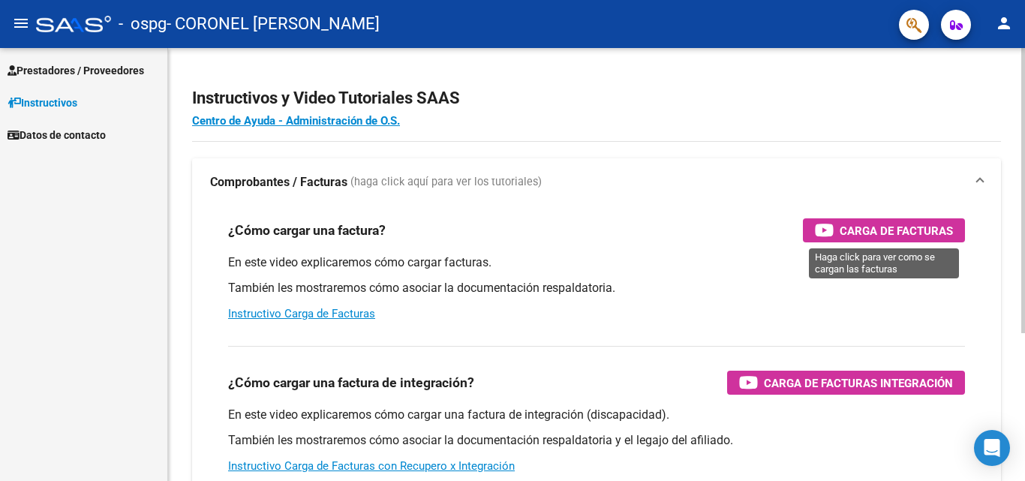
click at [870, 225] on span "Carga de Facturas" at bounding box center [896, 230] width 113 height 19
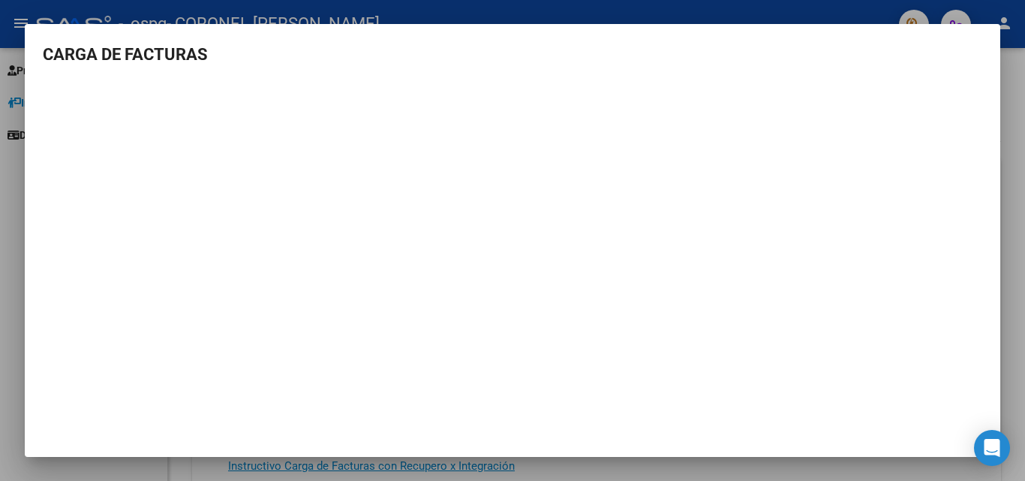
click at [959, 60] on h3 "CARGA DE FACTURAS" at bounding box center [512, 54] width 939 height 25
click at [1018, 56] on div at bounding box center [512, 240] width 1025 height 481
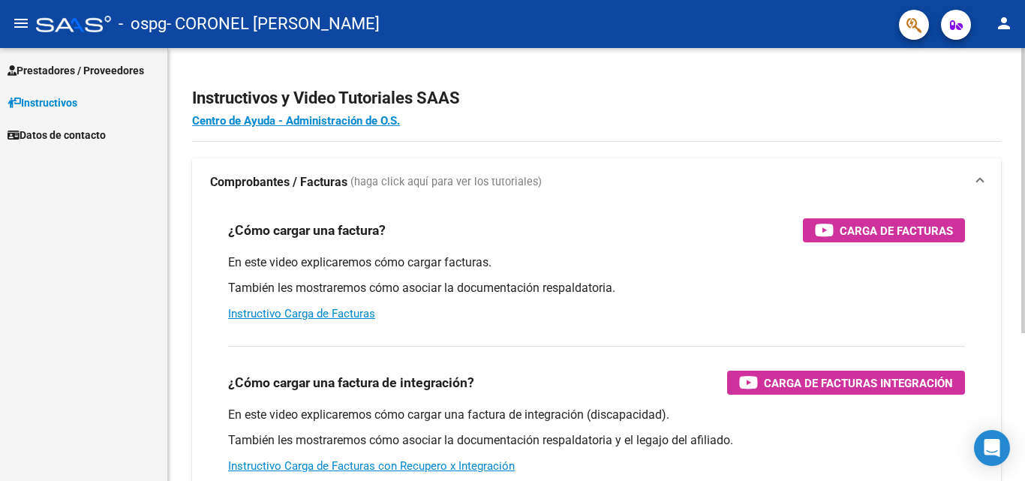
click at [1018, 56] on div "Instructivos y Video Tutoriales SAAS Centro de Ayuda - Administración de O.S. C…" at bounding box center [596, 377] width 857 height 658
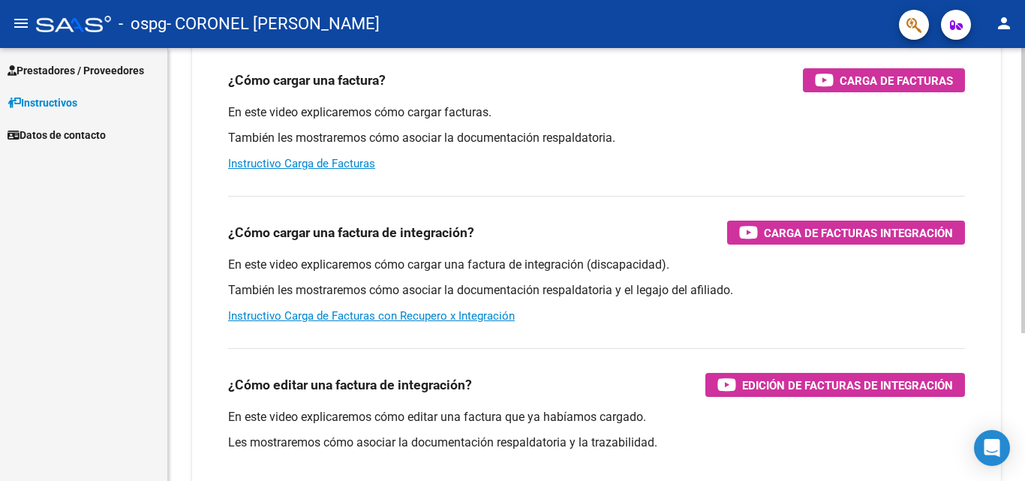
scroll to position [225, 0]
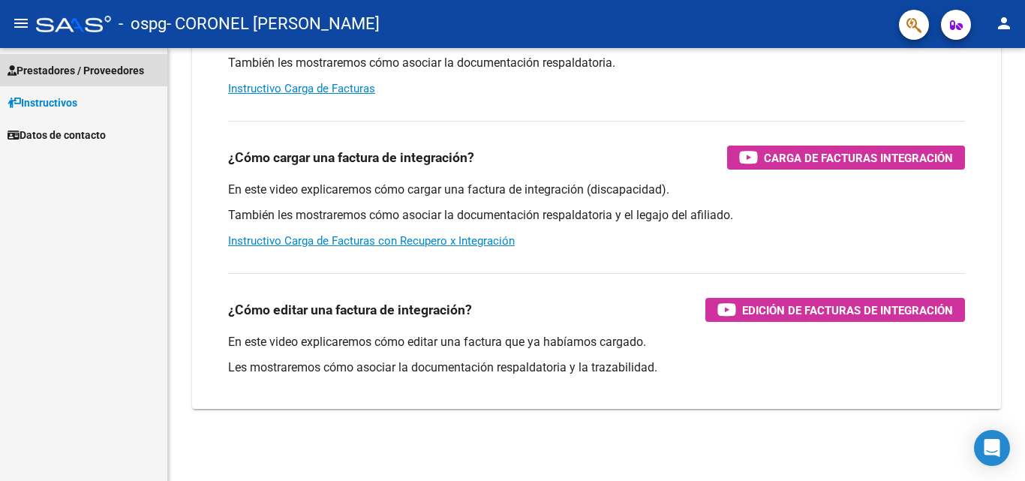
click at [107, 71] on span "Prestadores / Proveedores" at bounding box center [76, 70] width 137 height 17
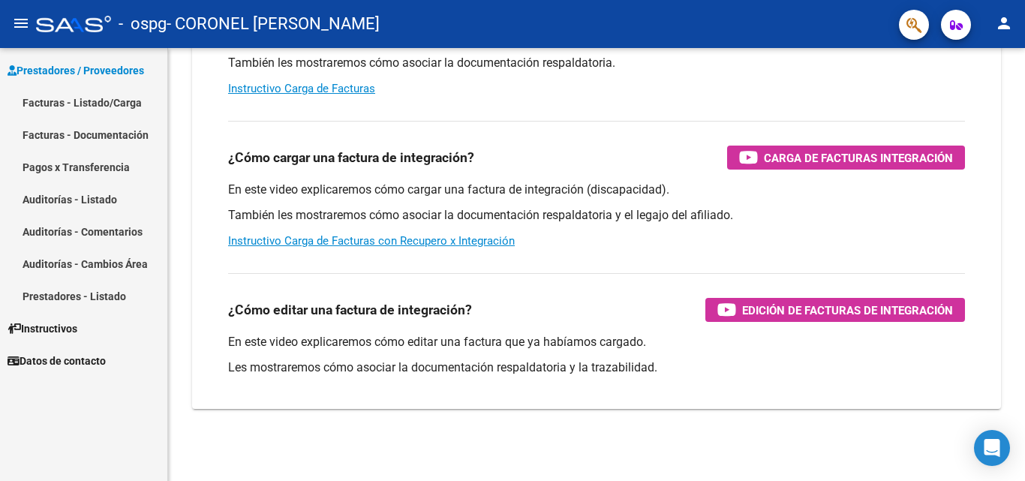
click at [122, 107] on link "Facturas - Listado/Carga" at bounding box center [83, 102] width 167 height 32
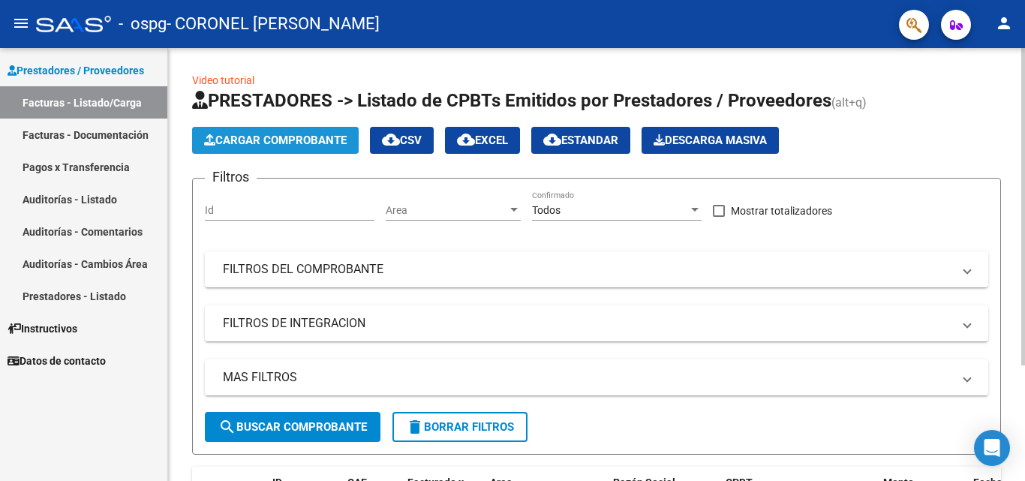
click at [314, 149] on button "Cargar Comprobante" at bounding box center [275, 140] width 167 height 27
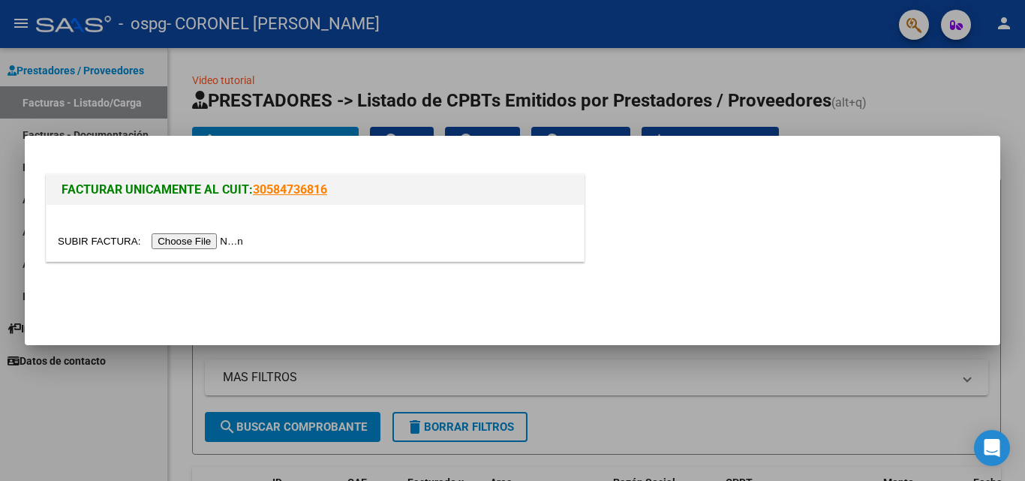
click at [224, 239] on input "file" at bounding box center [153, 241] width 190 height 16
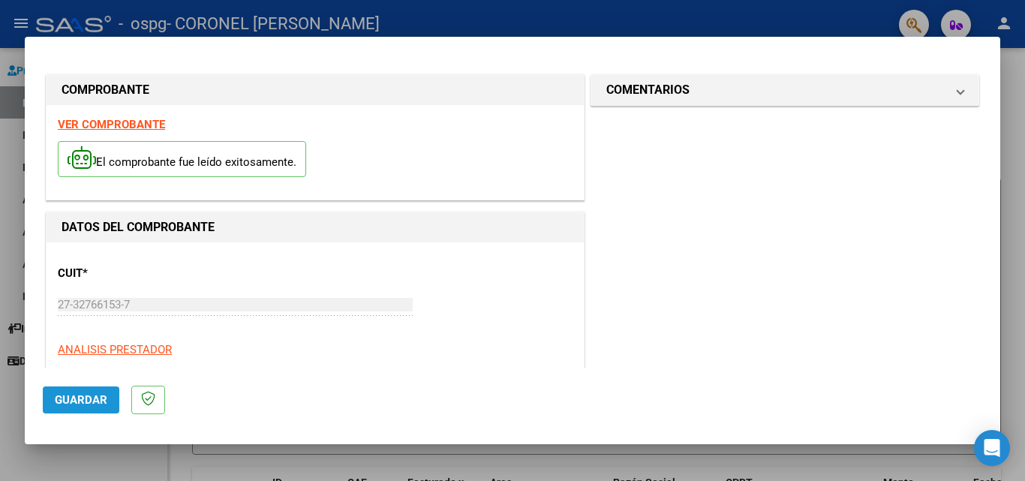
click at [73, 394] on span "Guardar" at bounding box center [81, 400] width 53 height 14
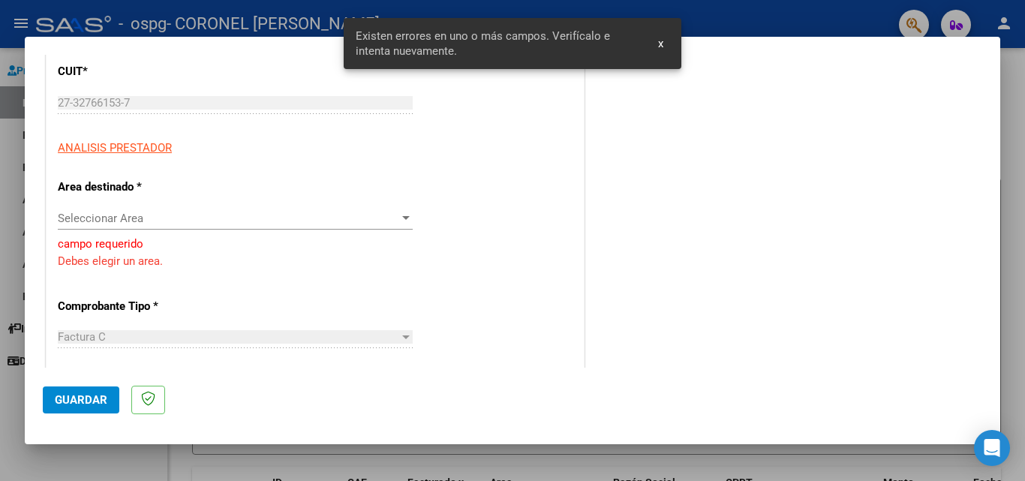
click at [301, 226] on div "Seleccionar Area Seleccionar Area" at bounding box center [235, 218] width 355 height 23
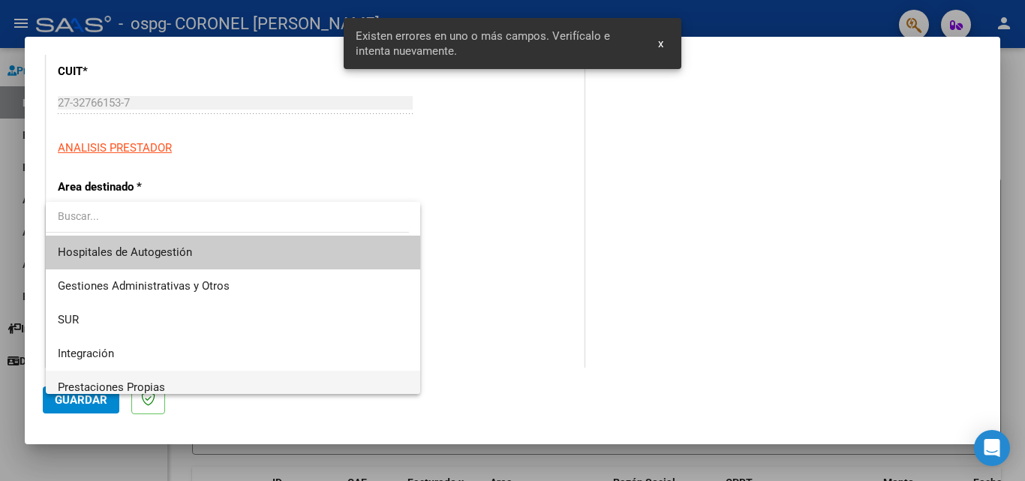
click at [151, 378] on span "Prestaciones Propias" at bounding box center [233, 388] width 350 height 34
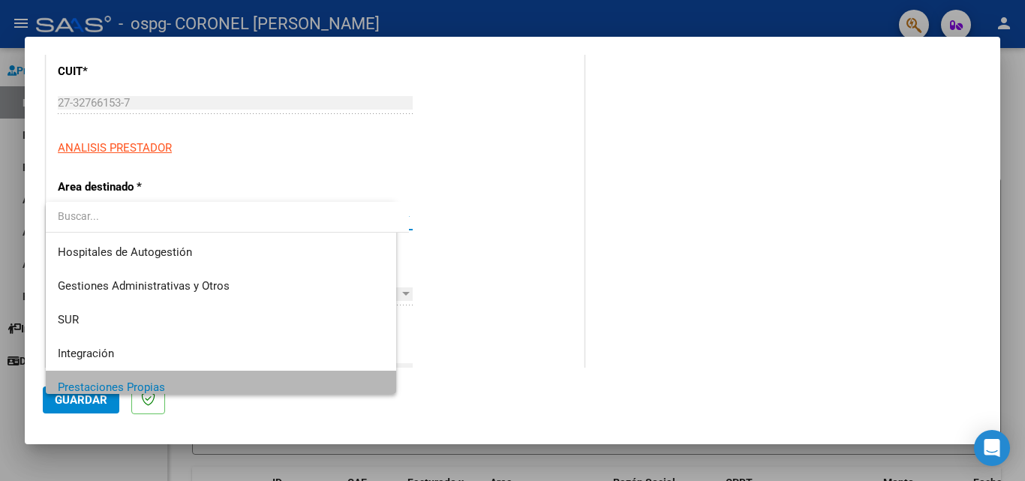
scroll to position [8, 0]
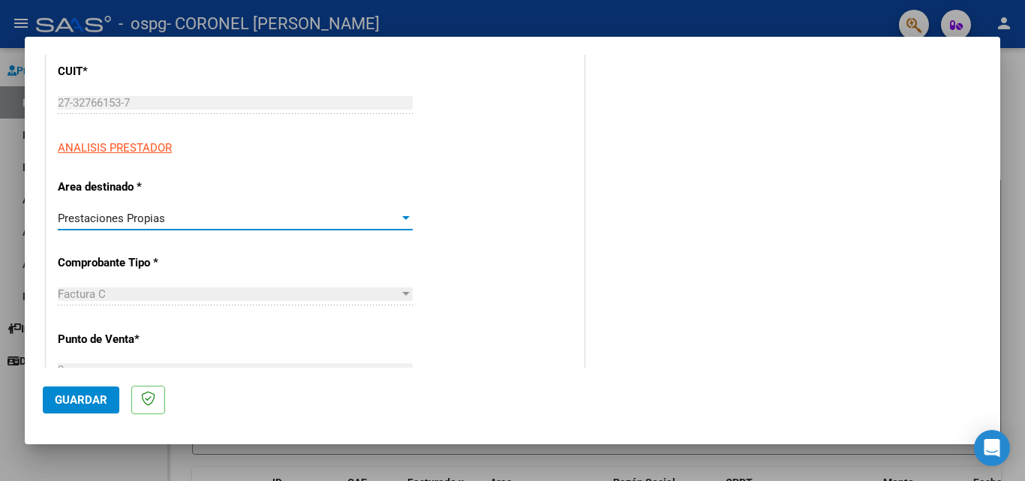
click at [254, 299] on div "Factura C" at bounding box center [228, 294] width 341 height 14
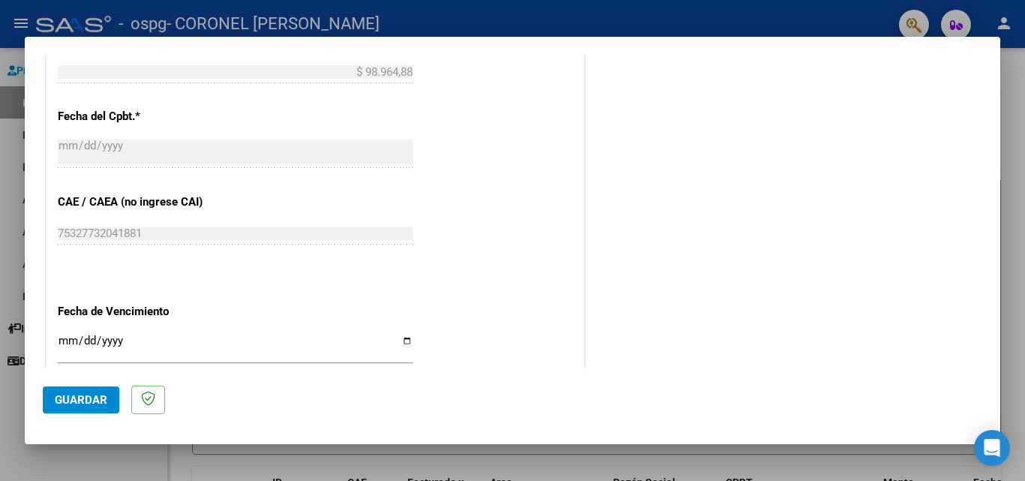
scroll to position [727, 0]
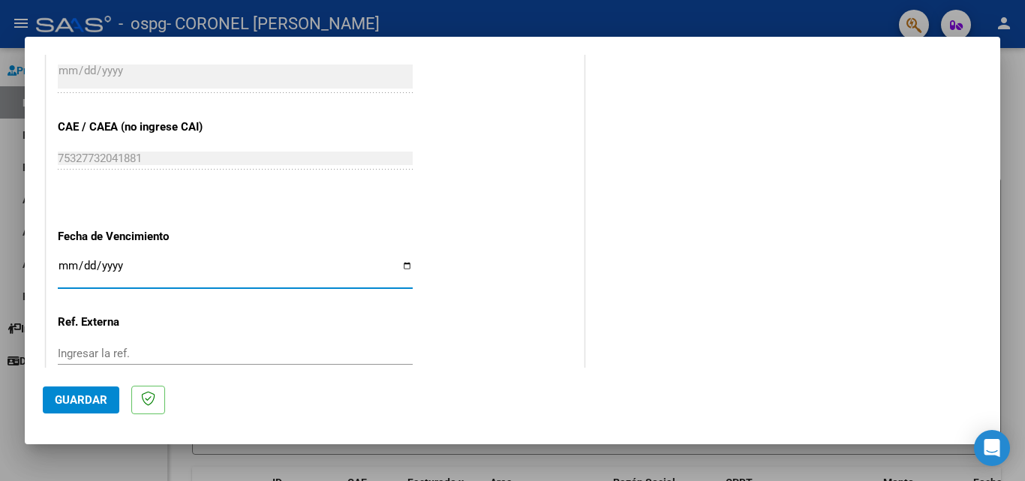
click at [399, 269] on input "Ingresar la fecha" at bounding box center [235, 272] width 355 height 24
click at [326, 362] on div "Ingresar la ref." at bounding box center [235, 353] width 355 height 23
click at [71, 395] on span "Guardar" at bounding box center [81, 400] width 53 height 14
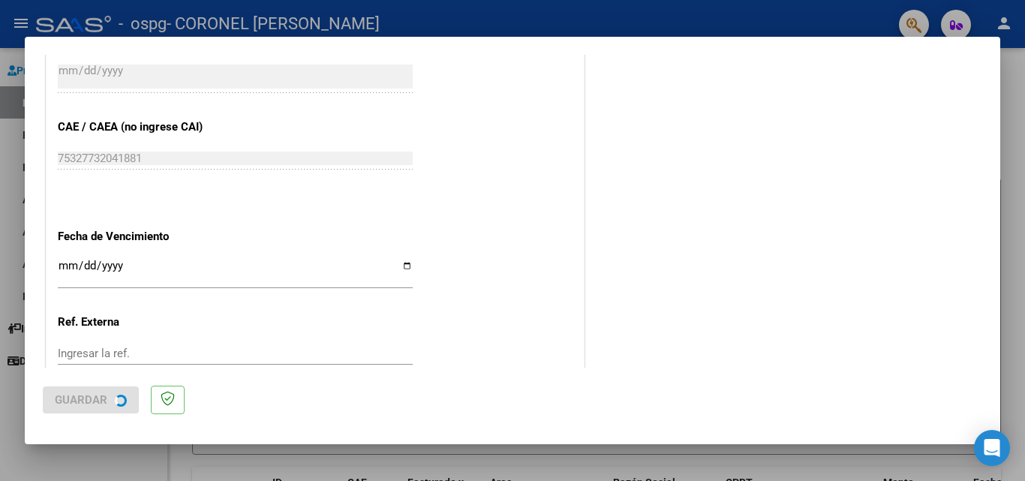
scroll to position [0, 0]
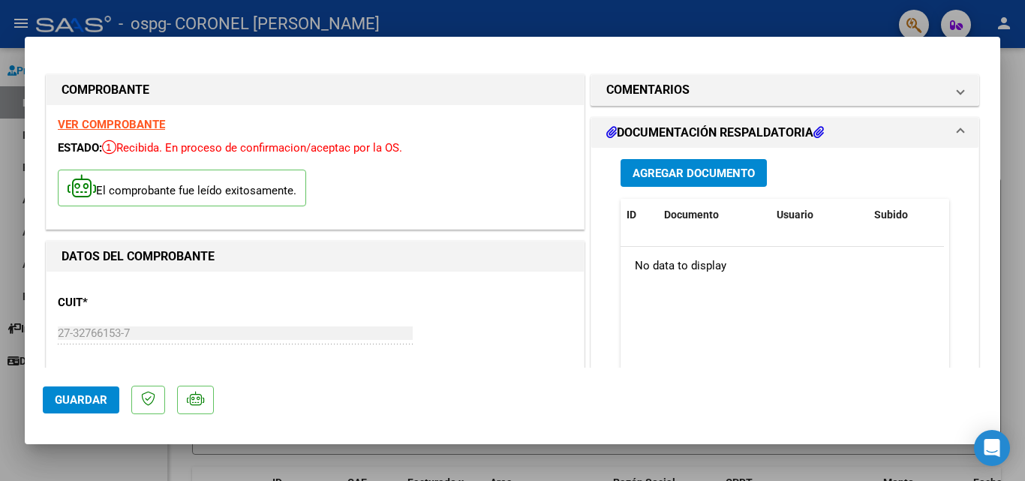
click at [683, 167] on span "Agregar Documento" at bounding box center [693, 174] width 122 height 14
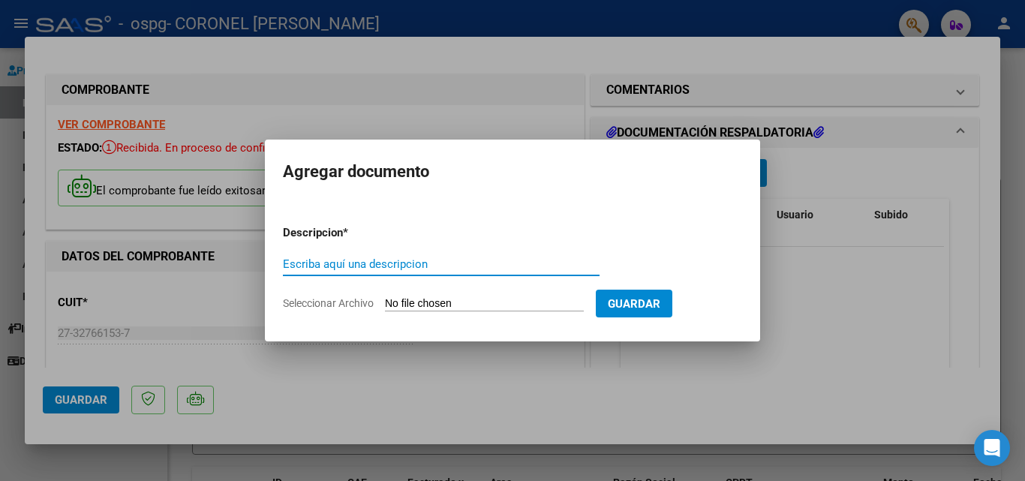
click at [455, 298] on input "Seleccionar Archivo" at bounding box center [484, 304] width 199 height 14
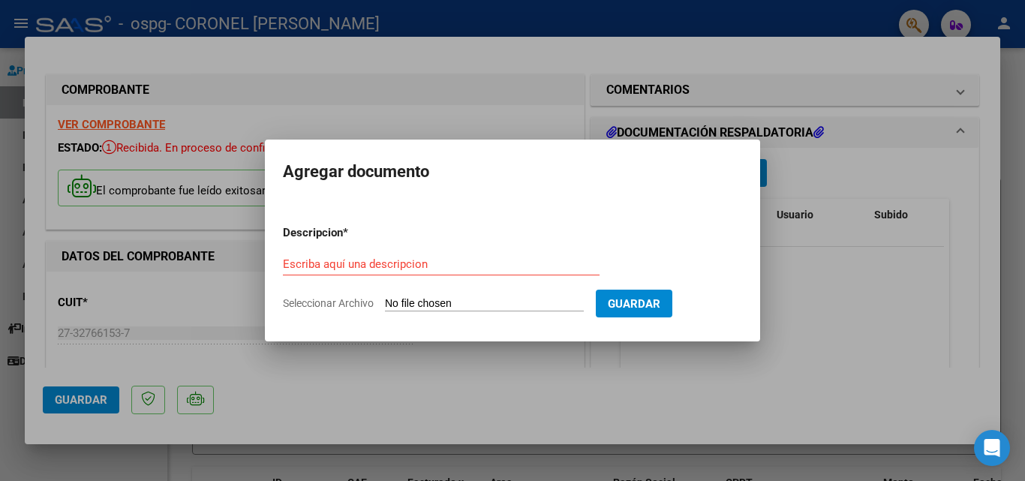
type input "C:\fakepath\[PERSON_NAME] TO junio.pdf"
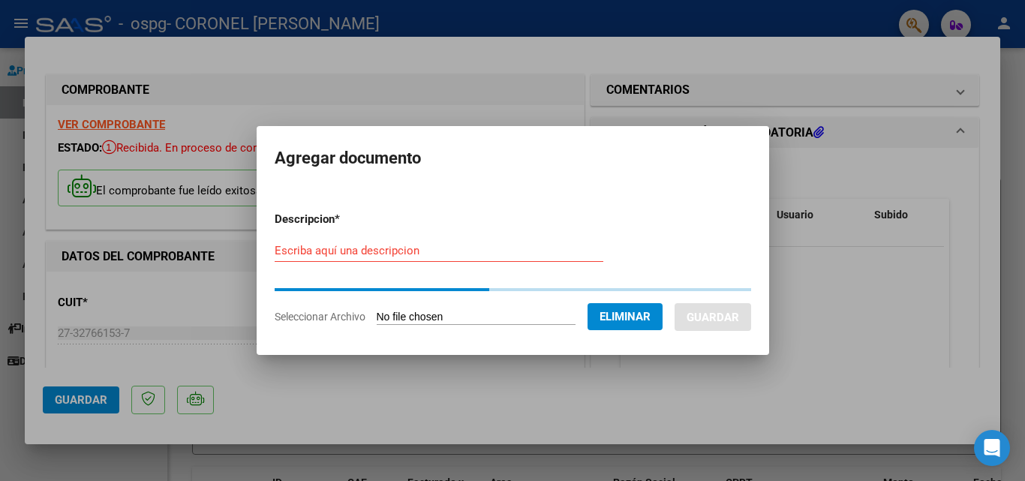
click at [387, 251] on input "Escriba aquí una descripcion" at bounding box center [439, 251] width 329 height 14
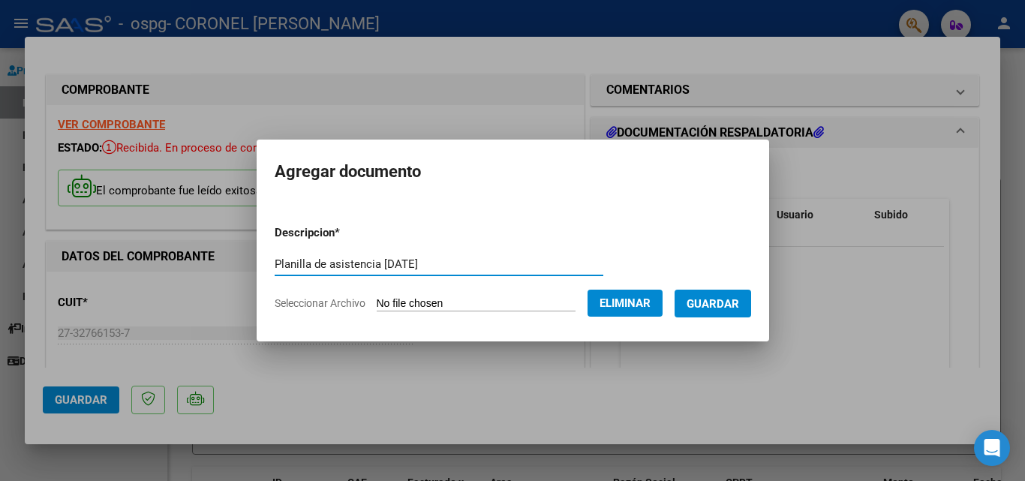
type input "Planilla de asistencia [DATE]"
click at [726, 301] on span "Guardar" at bounding box center [712, 304] width 53 height 14
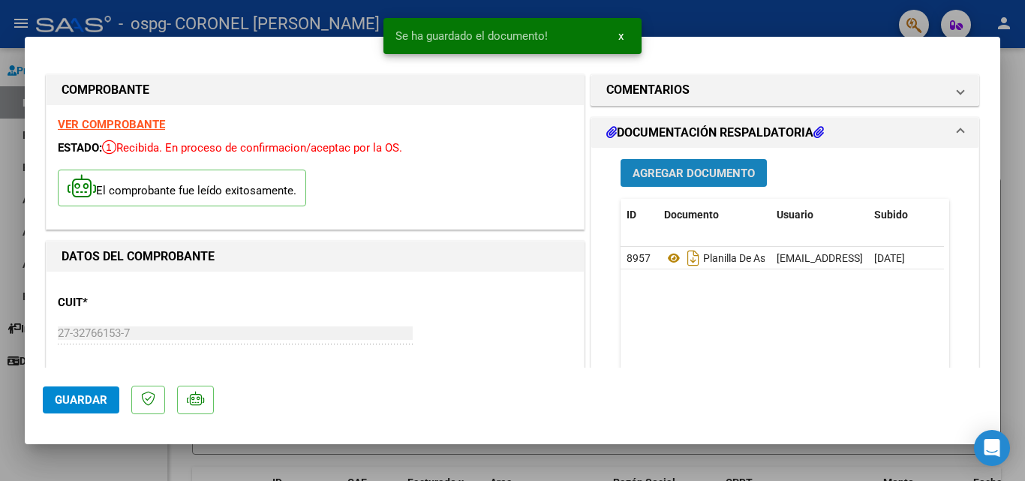
click at [701, 169] on span "Agregar Documento" at bounding box center [693, 174] width 122 height 14
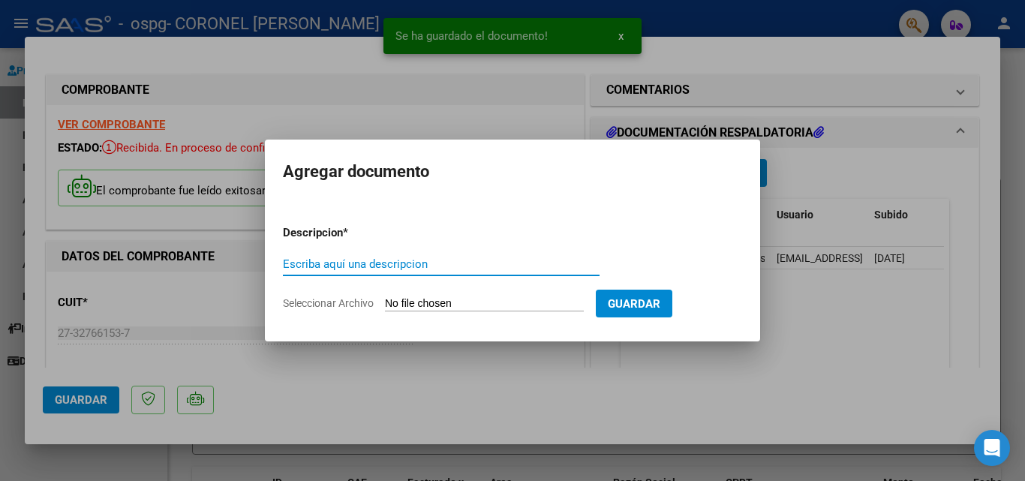
click at [426, 261] on input "Escriba aquí una descripcion" at bounding box center [441, 264] width 317 height 14
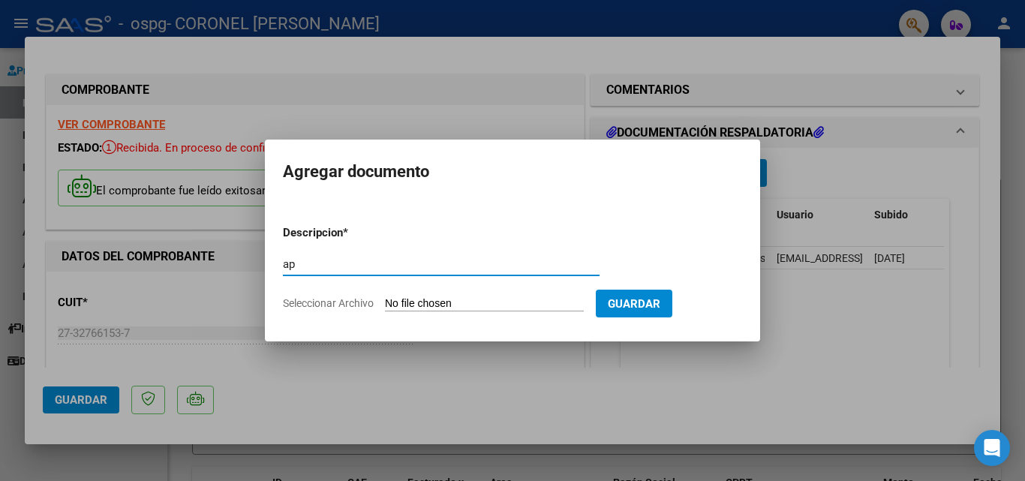
type input "a"
type input "Aprobacion de tratamiento"
click at [501, 299] on input "Seleccionar Archivo" at bounding box center [484, 304] width 199 height 14
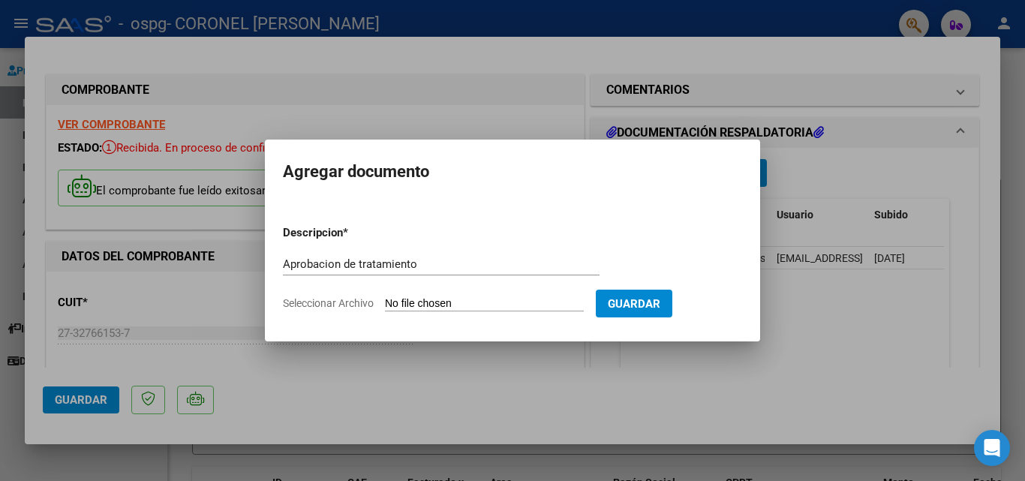
type input "C:\fakepath\AUTORIZACIONES 2025 [PERSON_NAME]. TERAPIA OCUPACIONAL.pdf"
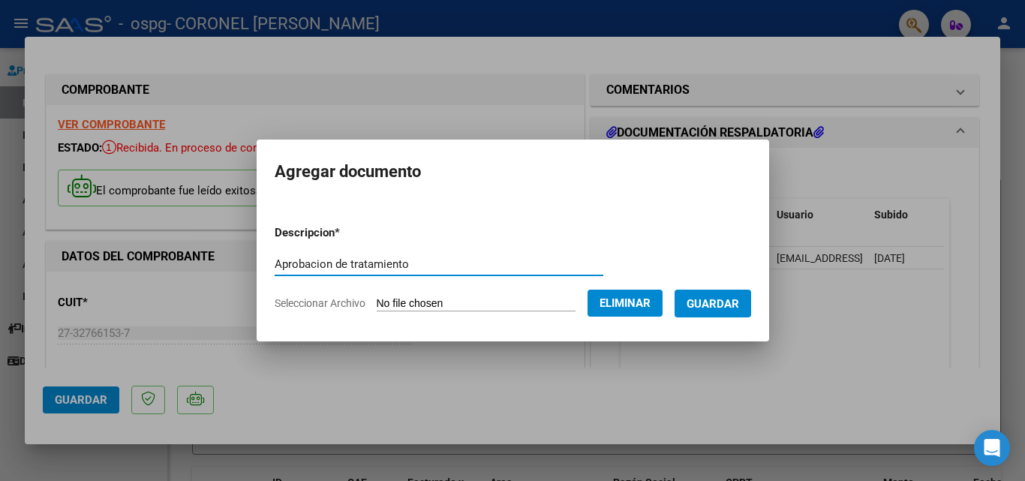
click at [329, 261] on input "Aprobacion de tratamiento" at bounding box center [439, 264] width 329 height 14
drag, startPoint x: 317, startPoint y: 261, endPoint x: 260, endPoint y: 261, distance: 56.3
click at [260, 261] on mat-dialog-content "Descripcion * Aprobacion de tratamiento Escriba aquí una descripcion Selecciona…" at bounding box center [513, 262] width 512 height 122
type input "Autorización de tratamiento"
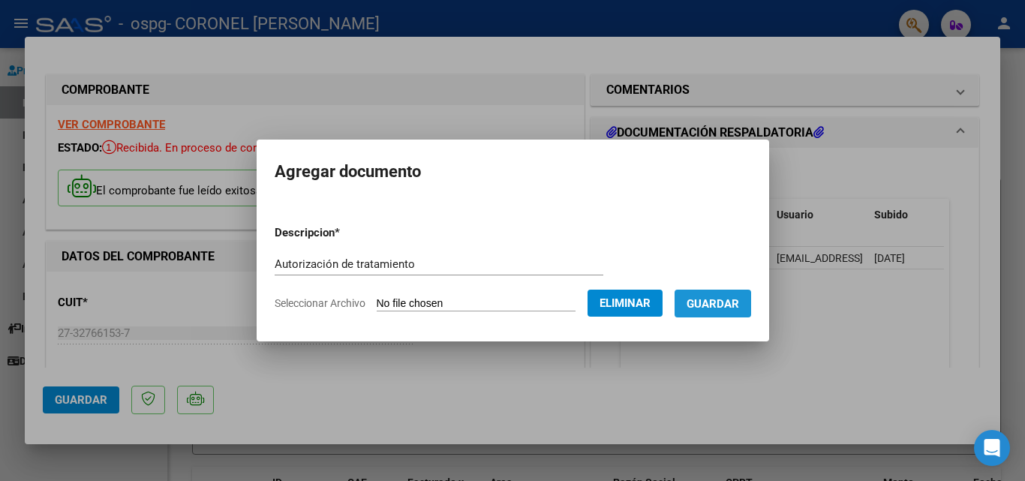
click at [725, 296] on span "Guardar" at bounding box center [712, 303] width 53 height 14
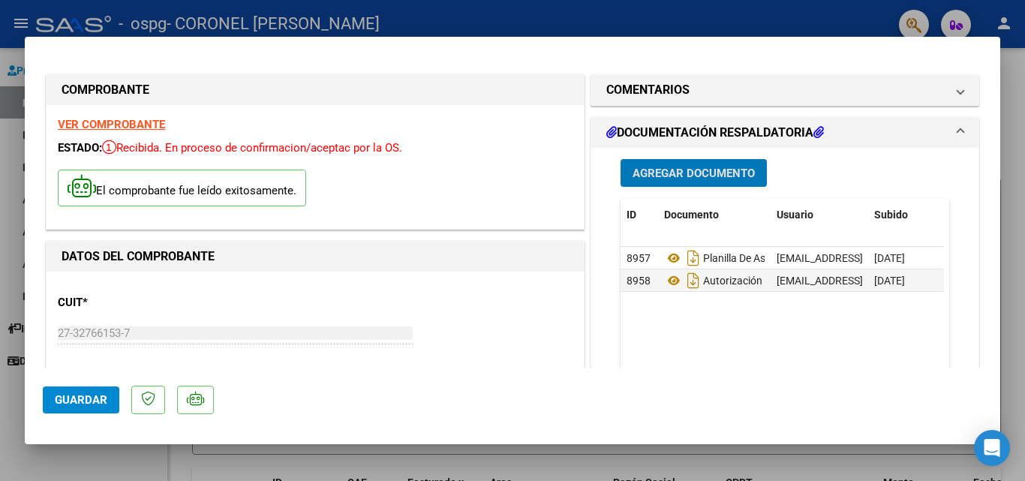
click at [92, 393] on span "Guardar" at bounding box center [81, 400] width 53 height 14
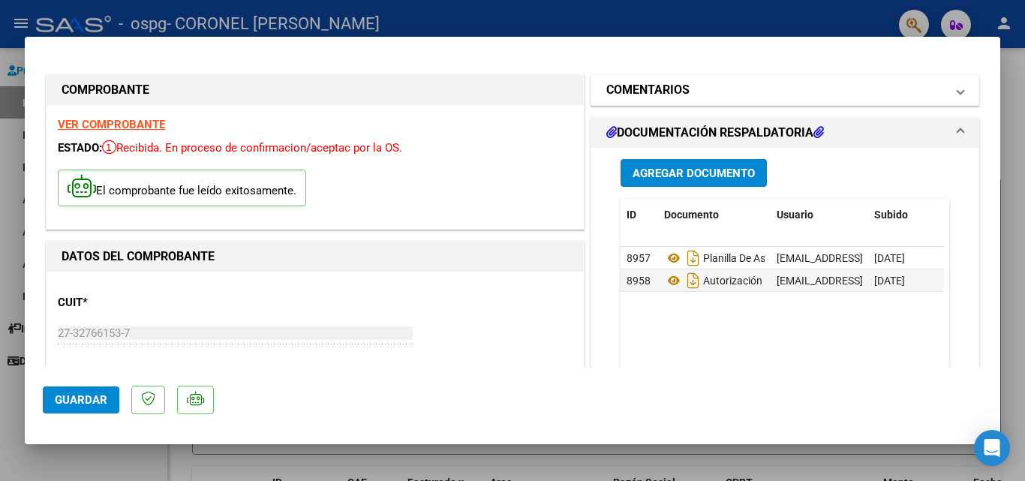
click at [941, 83] on span "COMENTARIOS" at bounding box center [781, 90] width 351 height 18
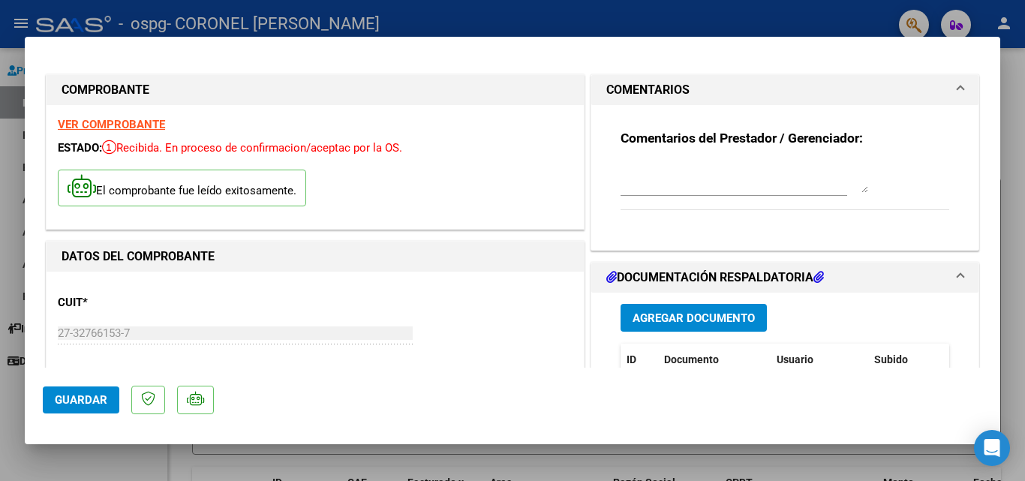
click at [941, 83] on span "COMENTARIOS" at bounding box center [781, 90] width 351 height 18
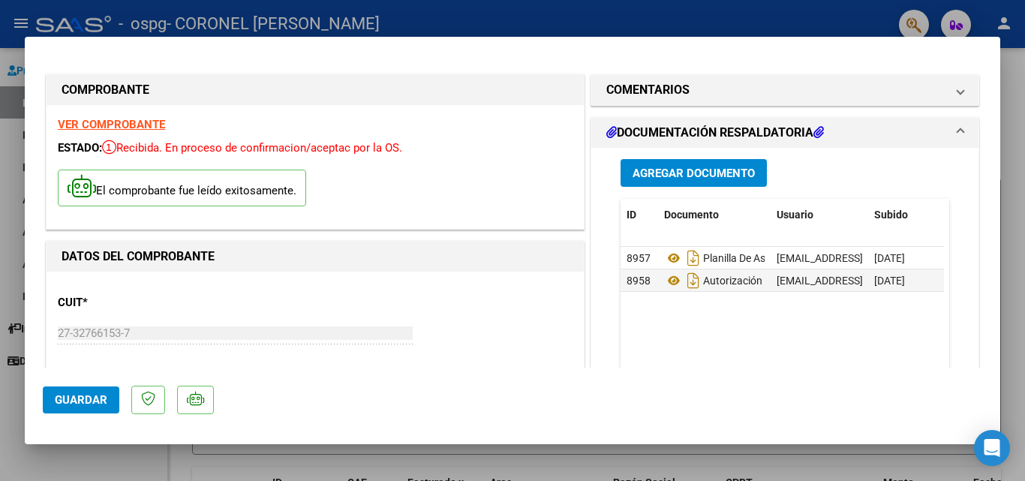
click at [95, 389] on button "Guardar" at bounding box center [81, 399] width 77 height 27
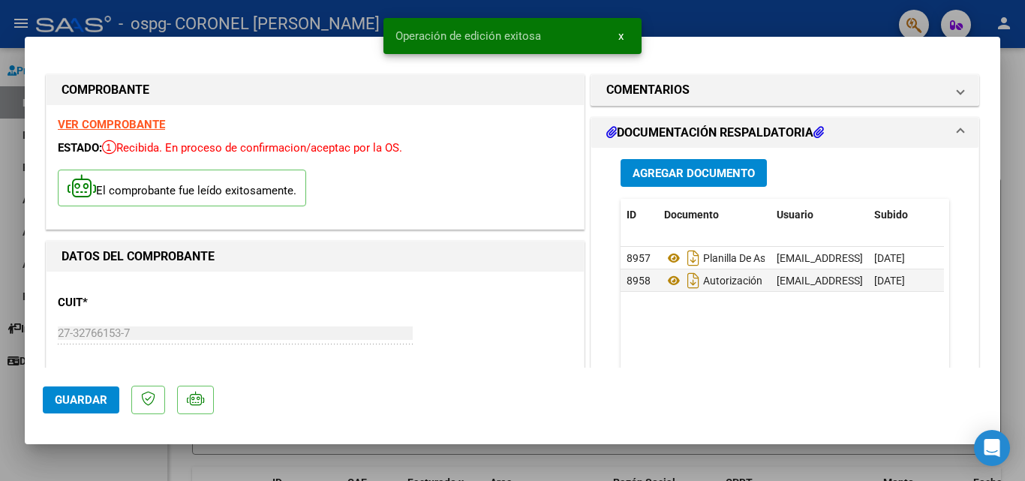
click at [1022, 125] on div at bounding box center [512, 240] width 1025 height 481
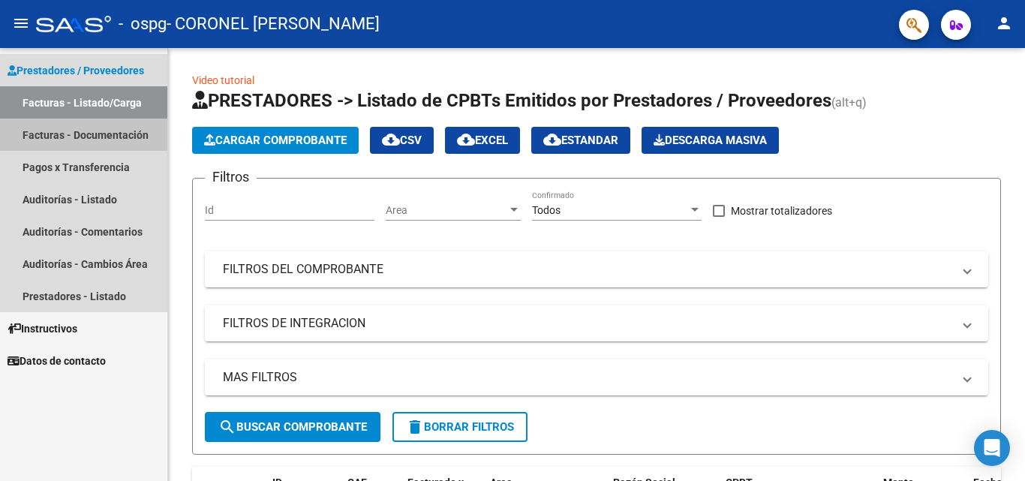
click at [120, 129] on link "Facturas - Documentación" at bounding box center [83, 135] width 167 height 32
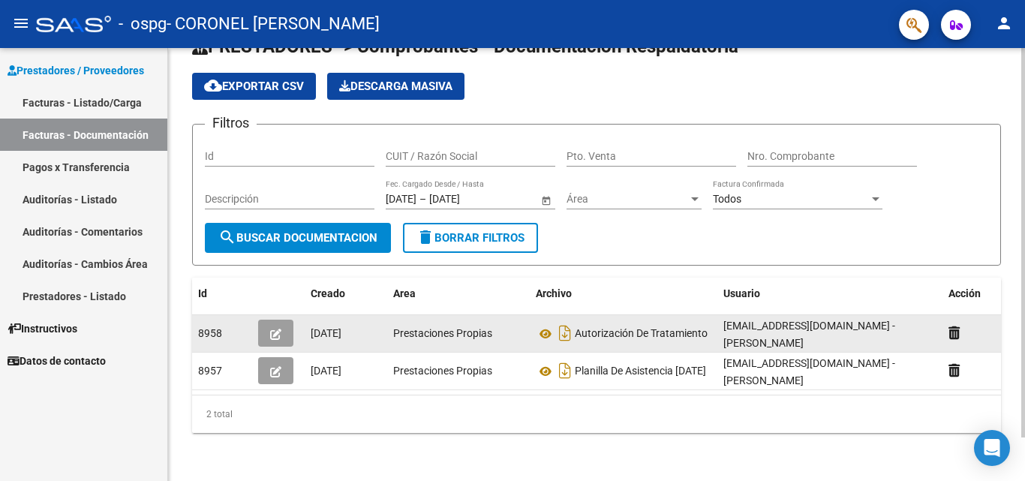
scroll to position [10, 0]
drag, startPoint x: 449, startPoint y: 349, endPoint x: 503, endPoint y: 331, distance: 56.9
click at [503, 331] on datatable-scroller "8958 [DATE] Prestaciones Propias Autorización De Tratamiento [EMAIL_ADDRESS][DO…" at bounding box center [596, 352] width 809 height 75
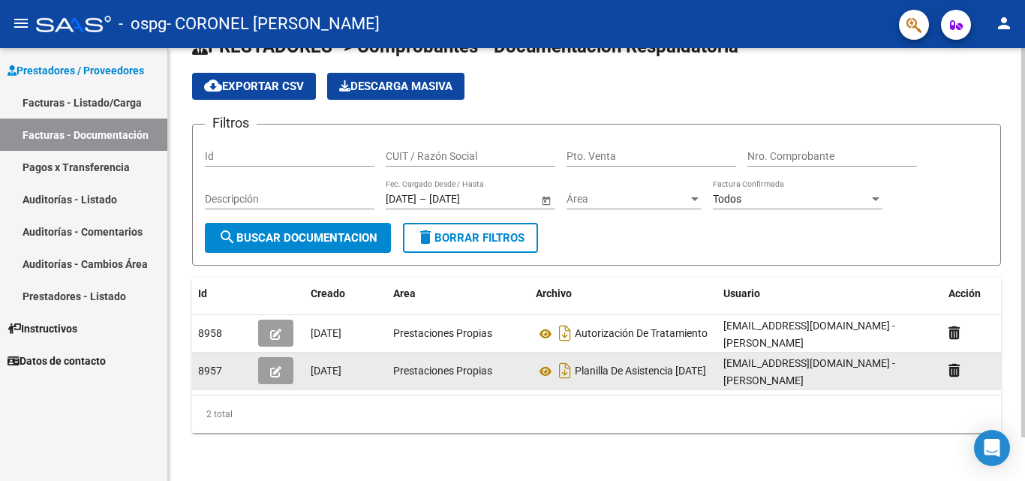
click at [518, 362] on div "Prestaciones Propias" at bounding box center [458, 370] width 131 height 17
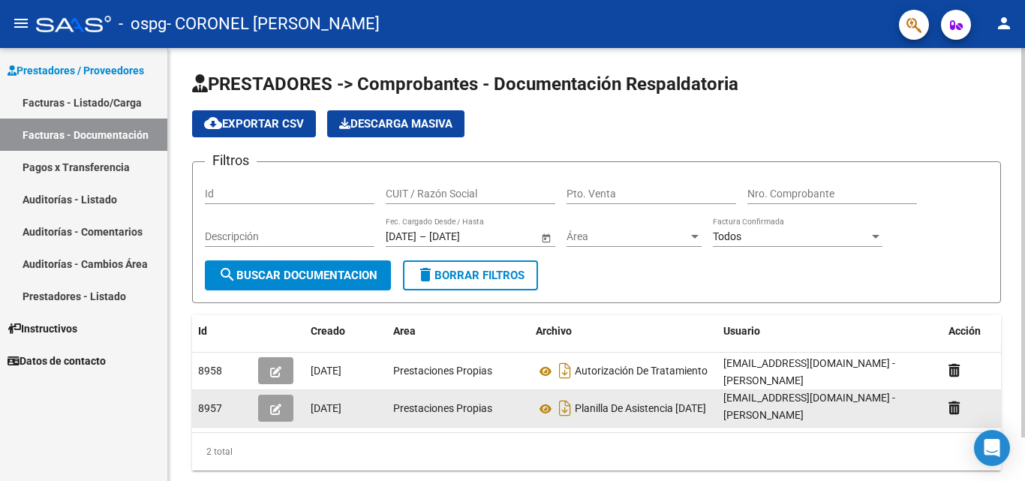
scroll to position [49, 0]
